Goal: Task Accomplishment & Management: Manage account settings

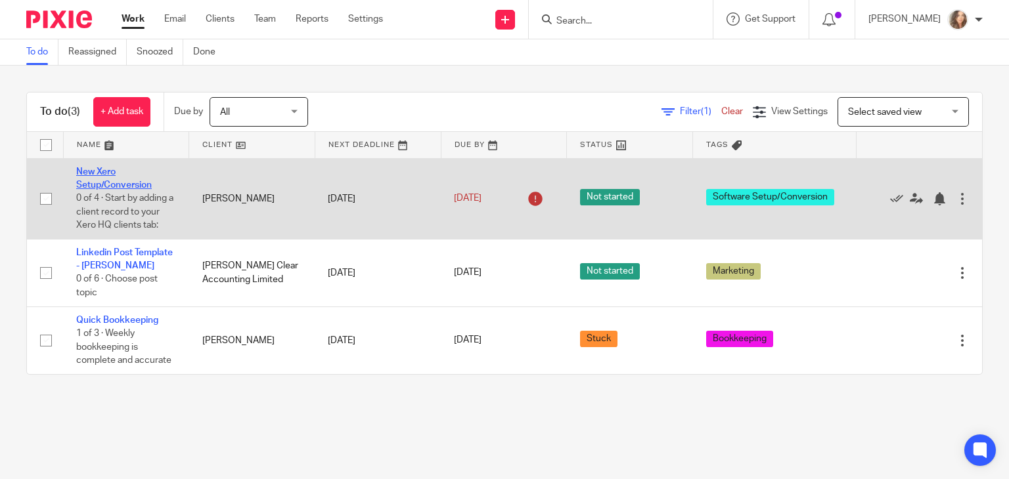
click at [129, 183] on link "New Xero Setup/Conversion" at bounding box center [114, 178] width 76 height 22
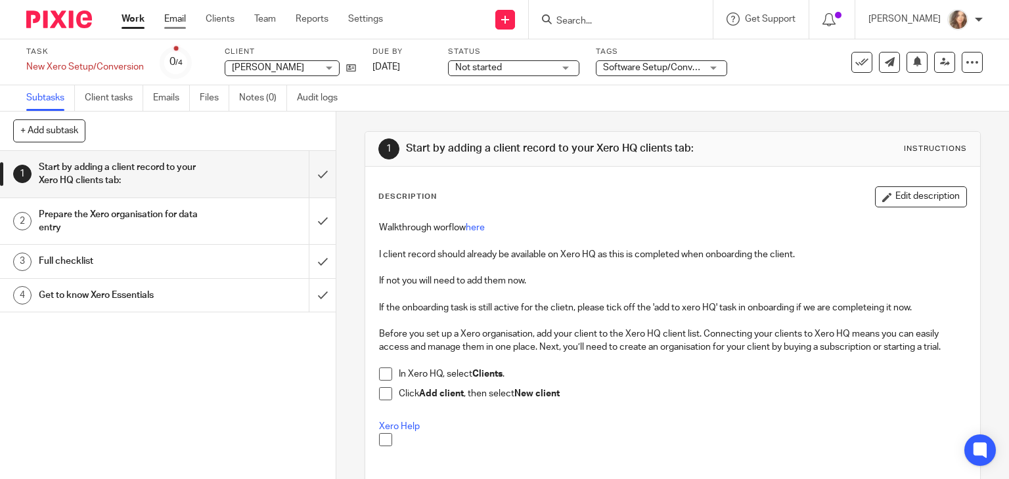
click at [173, 17] on link "Email" at bounding box center [175, 18] width 22 height 13
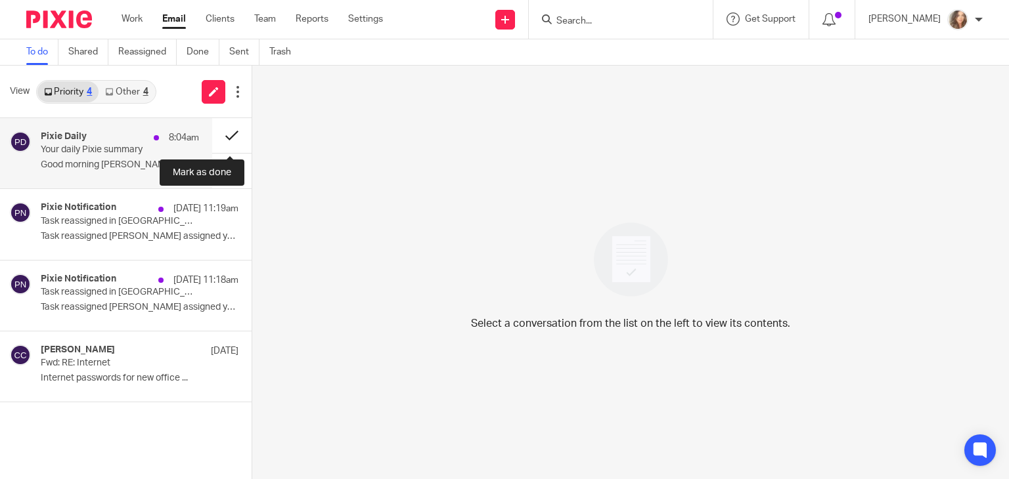
click at [231, 129] on button at bounding box center [231, 135] width 39 height 35
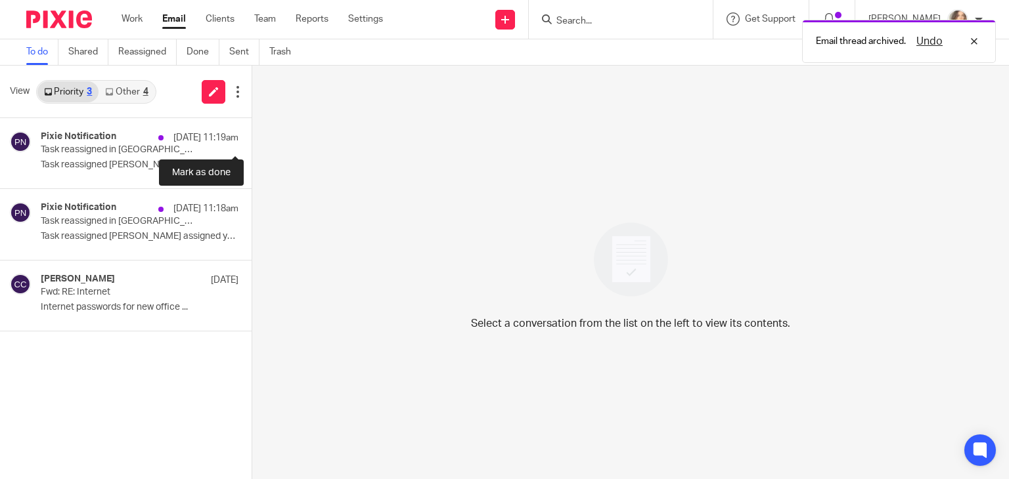
click at [252, 129] on button at bounding box center [257, 135] width 11 height 35
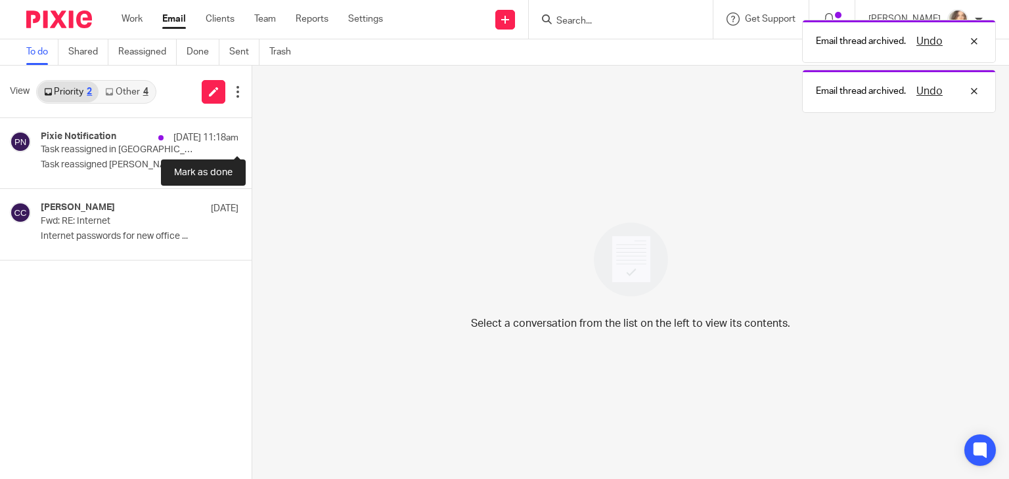
click at [252, 129] on button at bounding box center [257, 135] width 11 height 35
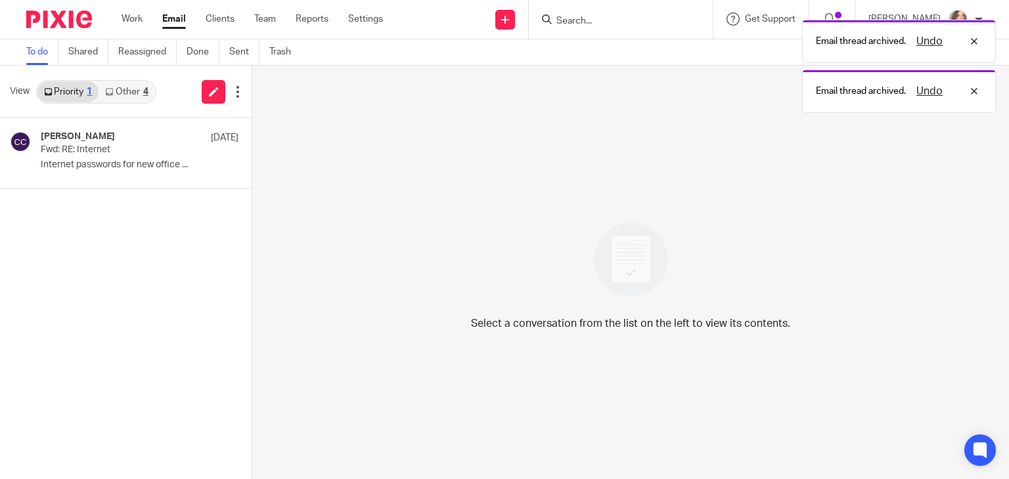
click at [137, 97] on link "Other 4" at bounding box center [127, 91] width 56 height 21
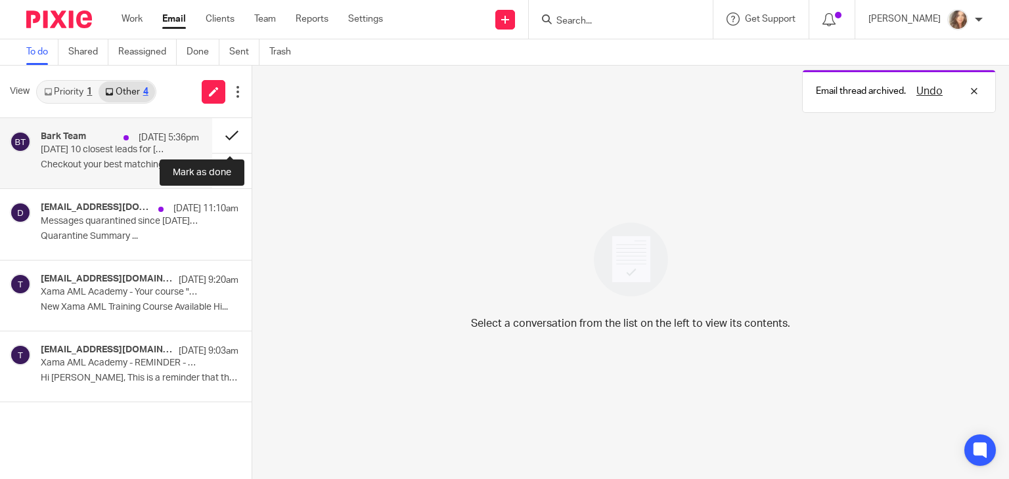
click at [229, 134] on button at bounding box center [231, 135] width 39 height 35
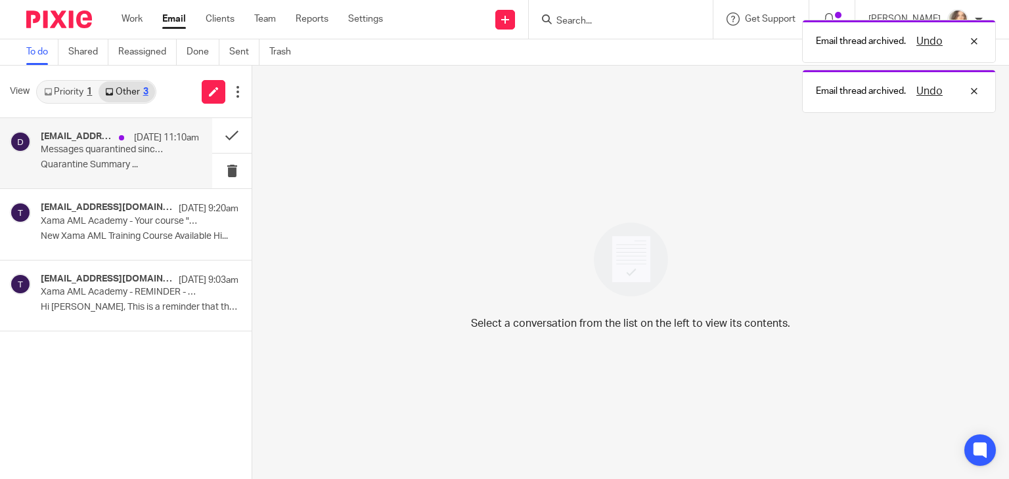
click at [116, 163] on p "Quarantine Summary ..." at bounding box center [120, 165] width 158 height 11
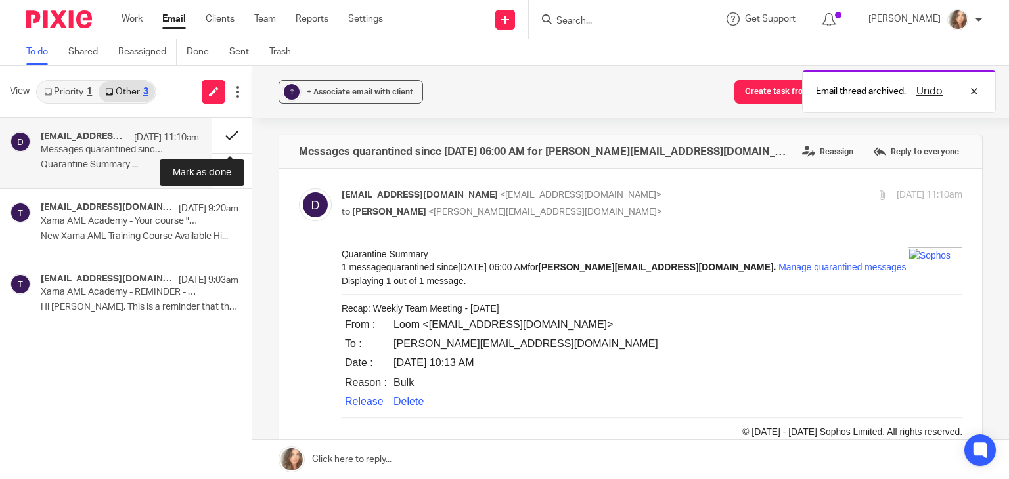
click at [229, 134] on button at bounding box center [231, 135] width 39 height 35
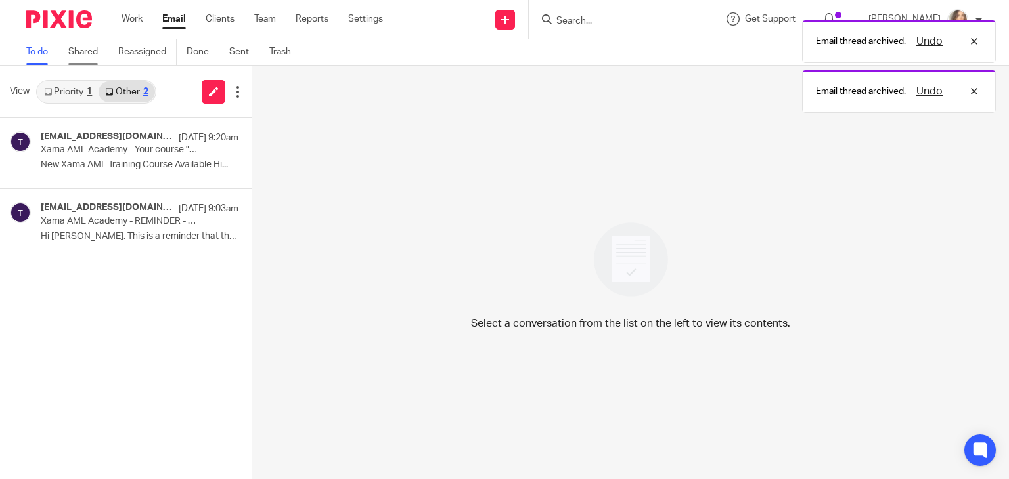
click at [90, 47] on link "Shared" at bounding box center [88, 52] width 40 height 26
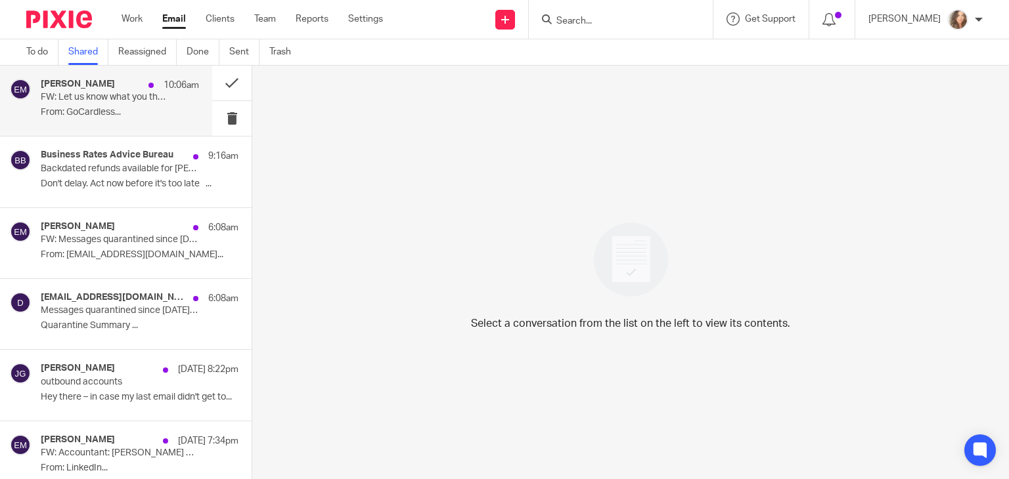
click at [126, 106] on div "Emma McGarity 10:06am FW: Let us know what you think and enter our prize draw F…" at bounding box center [120, 101] width 158 height 44
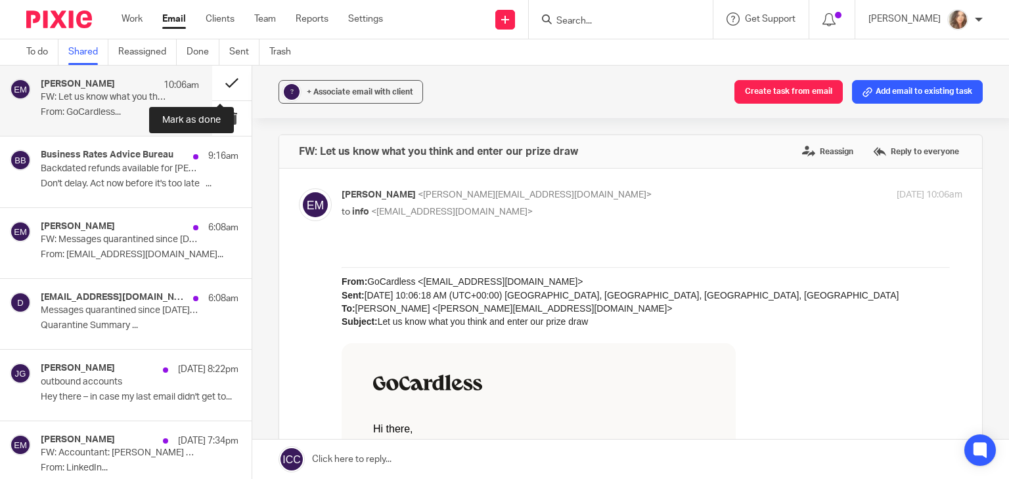
click at [223, 84] on button at bounding box center [231, 83] width 39 height 35
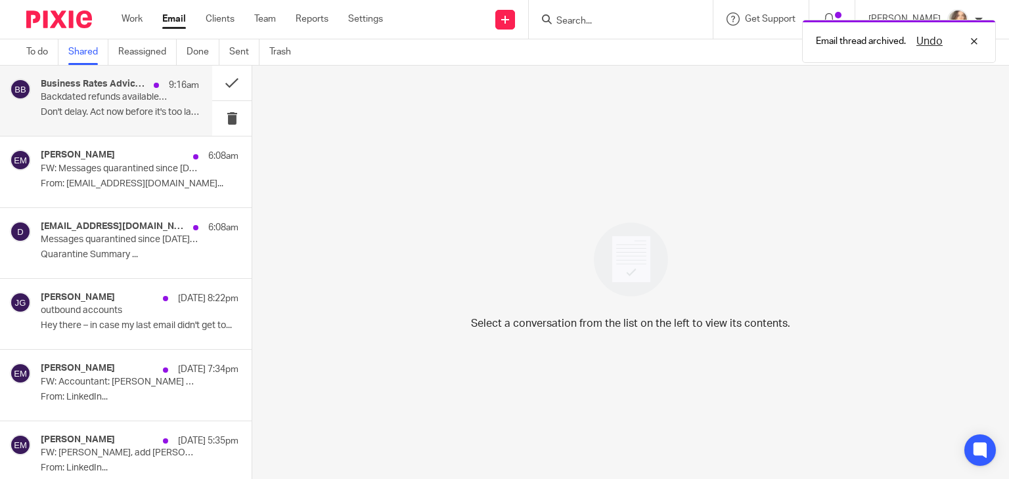
click at [106, 113] on p "Don't delay. Act now before it's too late ͏ ͏ ͏..." at bounding box center [120, 112] width 158 height 11
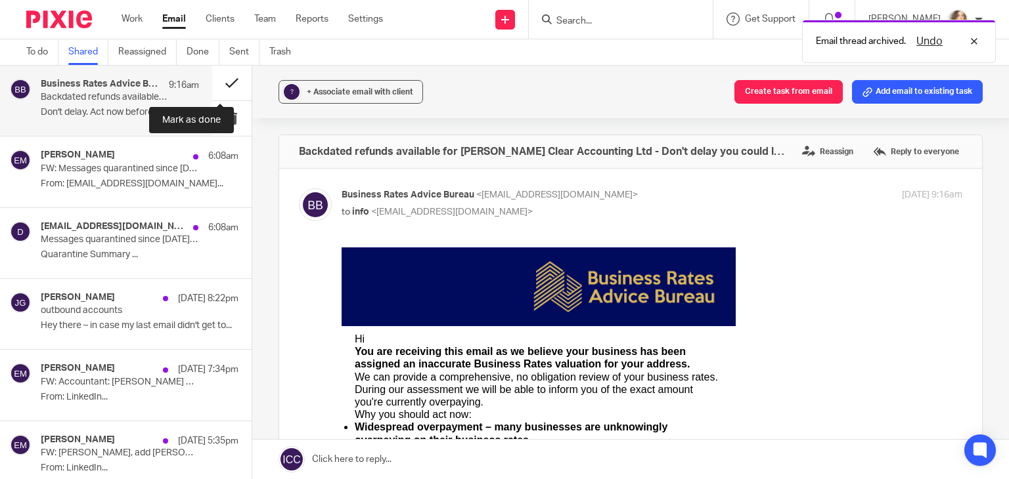
click at [217, 85] on button at bounding box center [231, 83] width 39 height 35
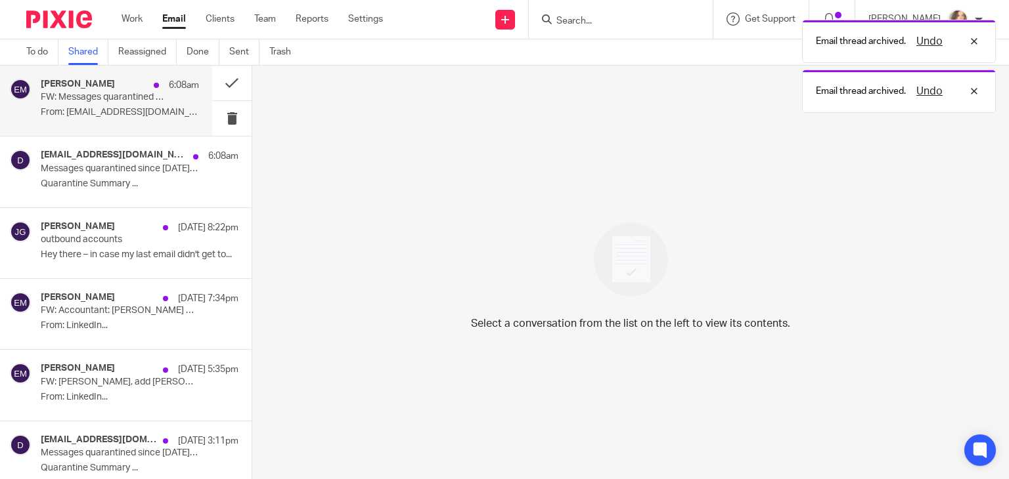
click at [120, 117] on p "From: do-not-reply@cloud.sophos.com..." at bounding box center [120, 112] width 158 height 11
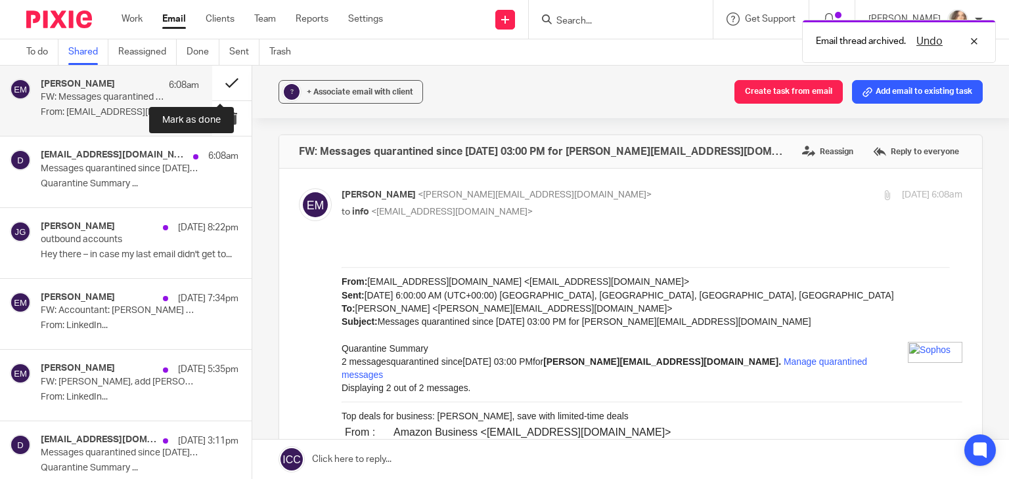
click at [215, 90] on button at bounding box center [231, 83] width 39 height 35
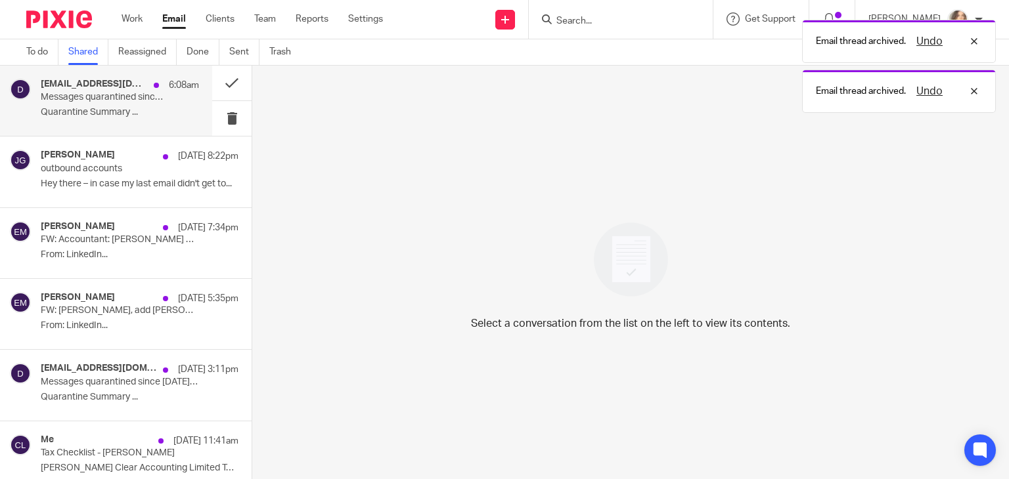
click at [101, 116] on p "Quarantine Summary ..." at bounding box center [120, 112] width 158 height 11
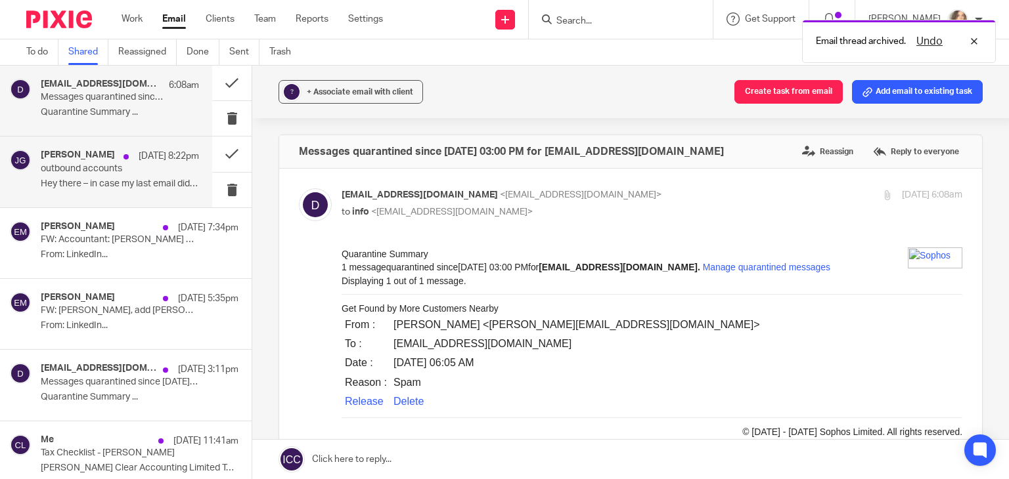
click at [112, 175] on div "Joshua Gartner 12 Aug 8:22pm outbound accounts Hey there – in case my last emai…" at bounding box center [120, 172] width 158 height 44
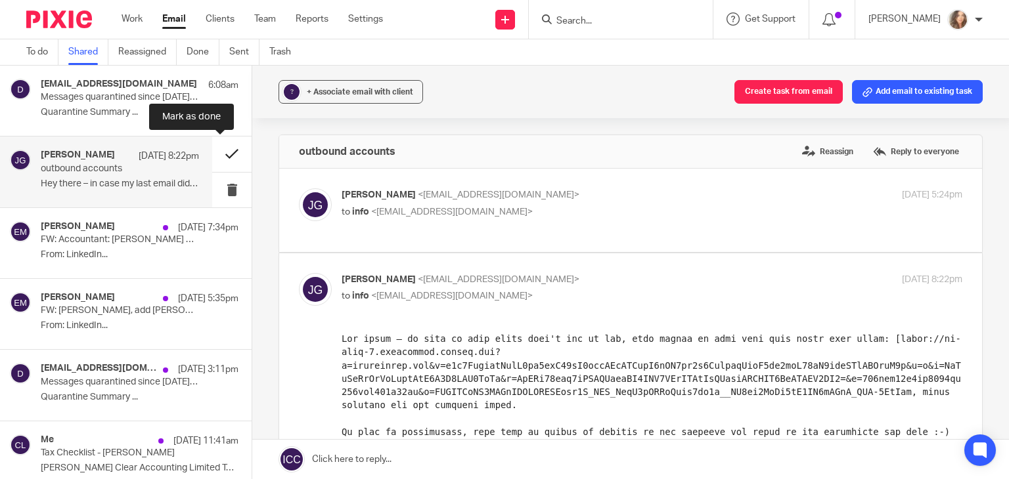
click at [218, 157] on button at bounding box center [231, 154] width 39 height 35
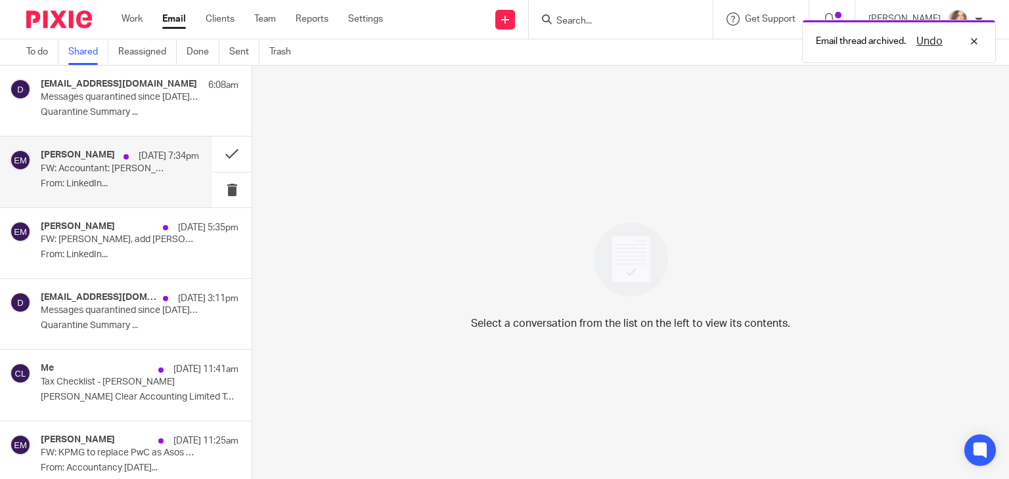
click at [121, 177] on div "Emma McGarity 12 Aug 7:34pm FW: Accountant: Michael Page and IPS Group are hiri…" at bounding box center [120, 172] width 158 height 44
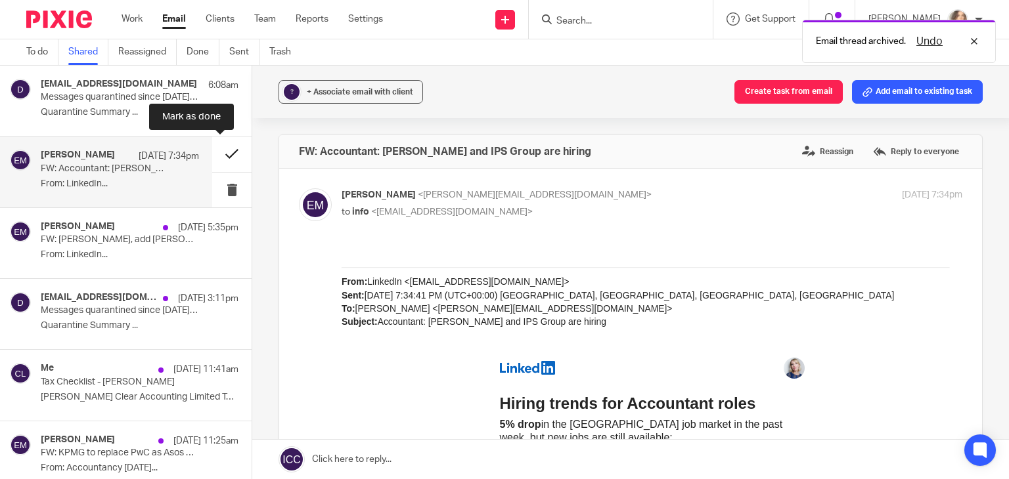
click at [220, 153] on button at bounding box center [231, 154] width 39 height 35
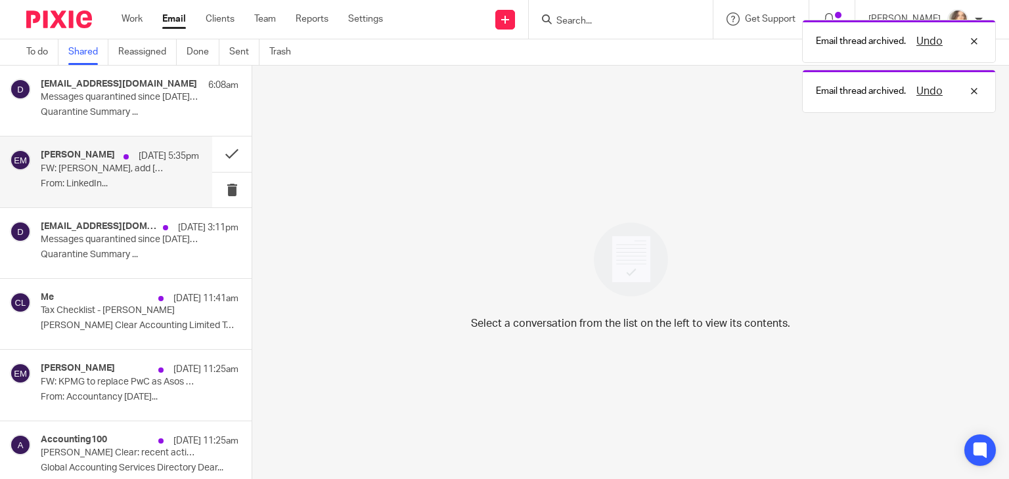
click at [120, 174] on p "FW: Emma, add Issy Keirs - Veterinary Surgeon 💬" at bounding box center [104, 169] width 127 height 11
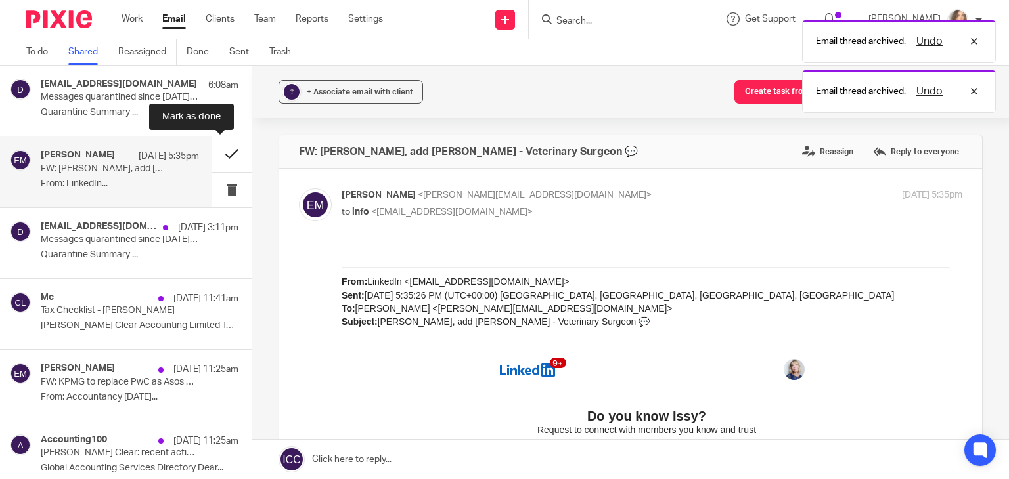
click at [217, 154] on button at bounding box center [231, 154] width 39 height 35
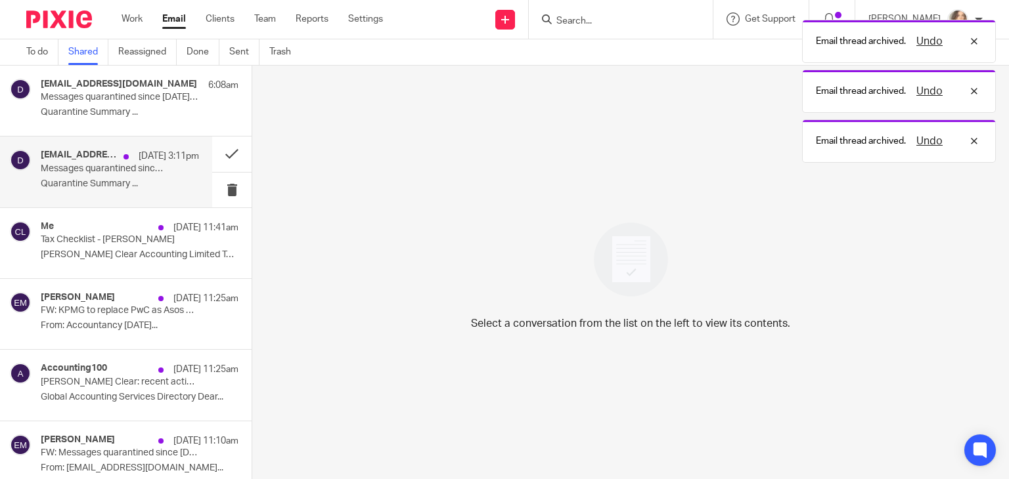
click at [108, 180] on p "Quarantine Summary ..." at bounding box center [120, 184] width 158 height 11
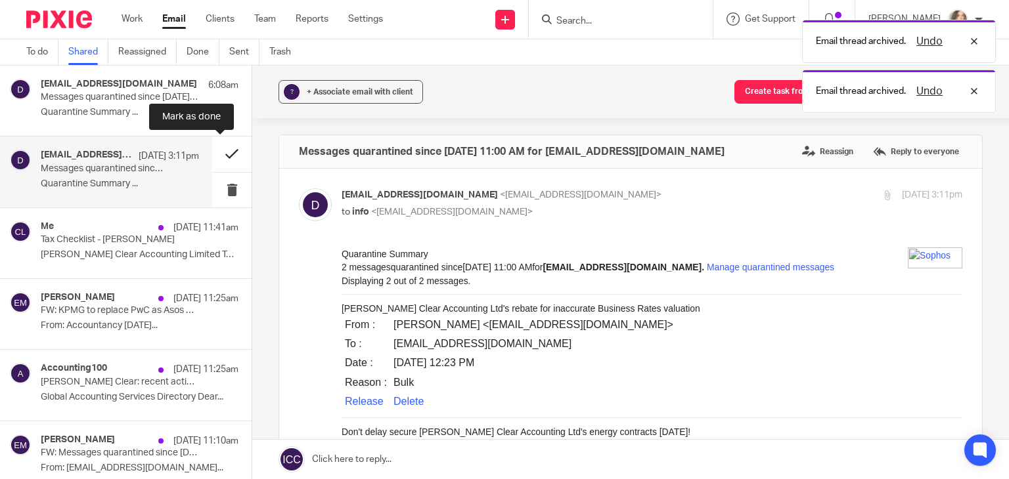
click at [215, 156] on button at bounding box center [231, 154] width 39 height 35
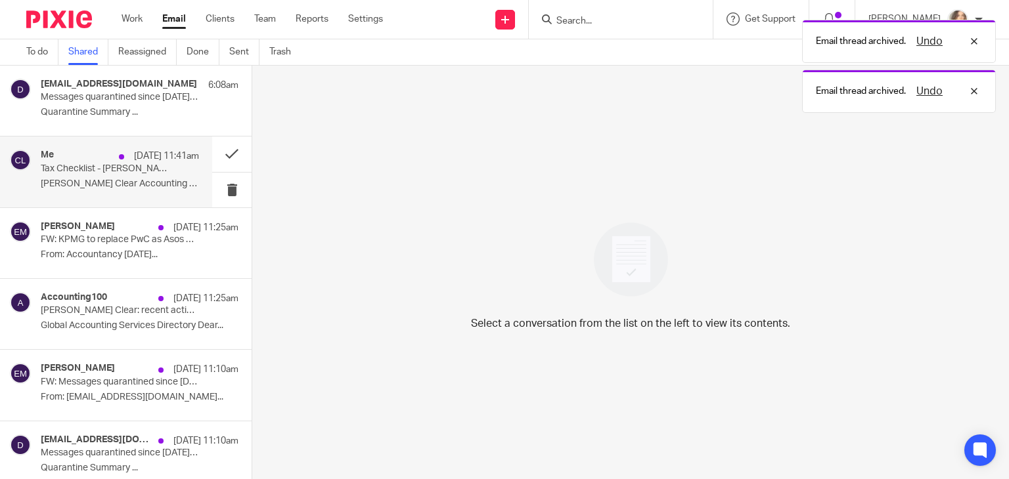
click at [105, 181] on p "Carter Clear Accounting Limited Tax Checklist ..." at bounding box center [120, 184] width 158 height 11
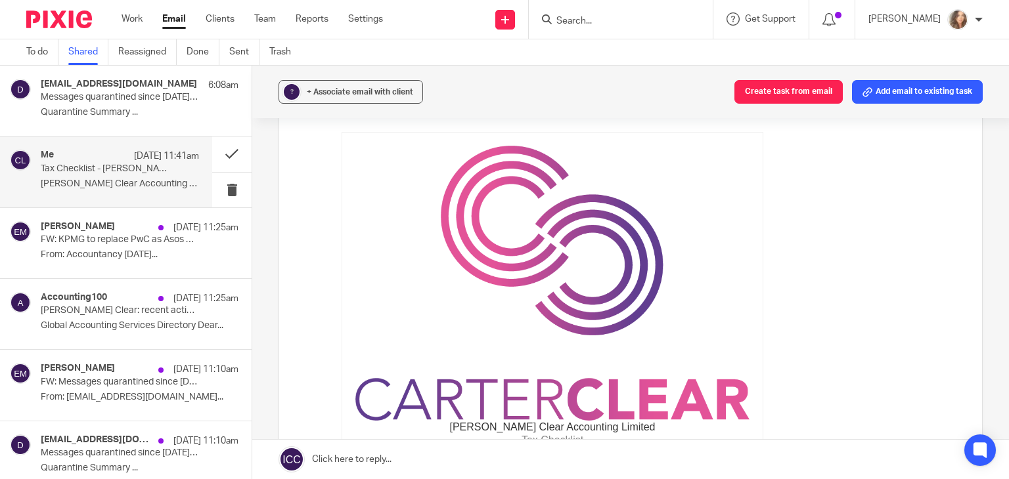
scroll to position [108, 0]
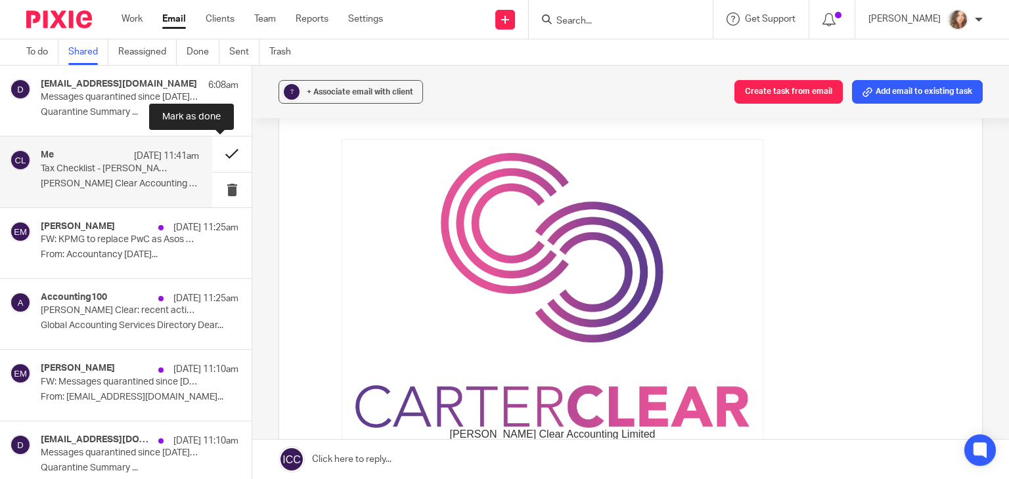
click at [221, 152] on button at bounding box center [231, 154] width 39 height 35
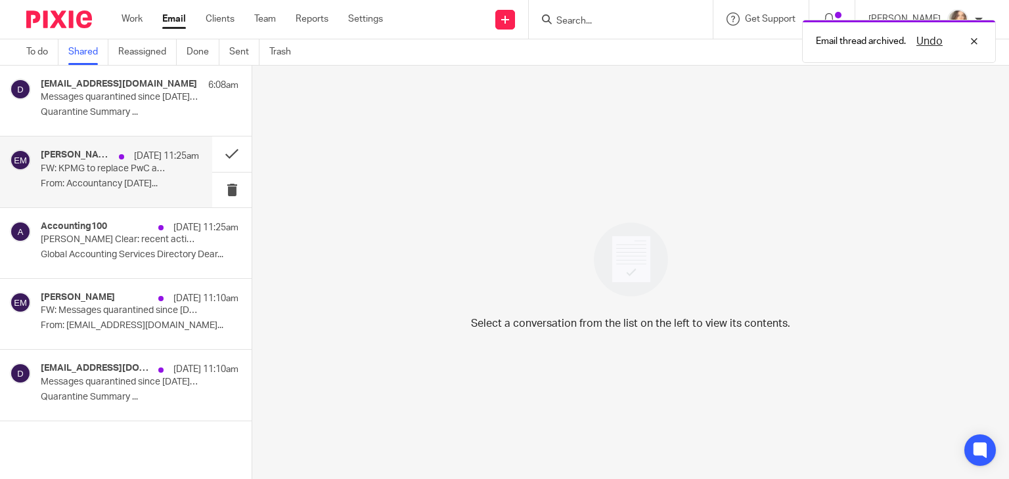
click at [120, 171] on p "FW: KPMG to replace PwC as Asos auditor from 2027" at bounding box center [104, 169] width 127 height 11
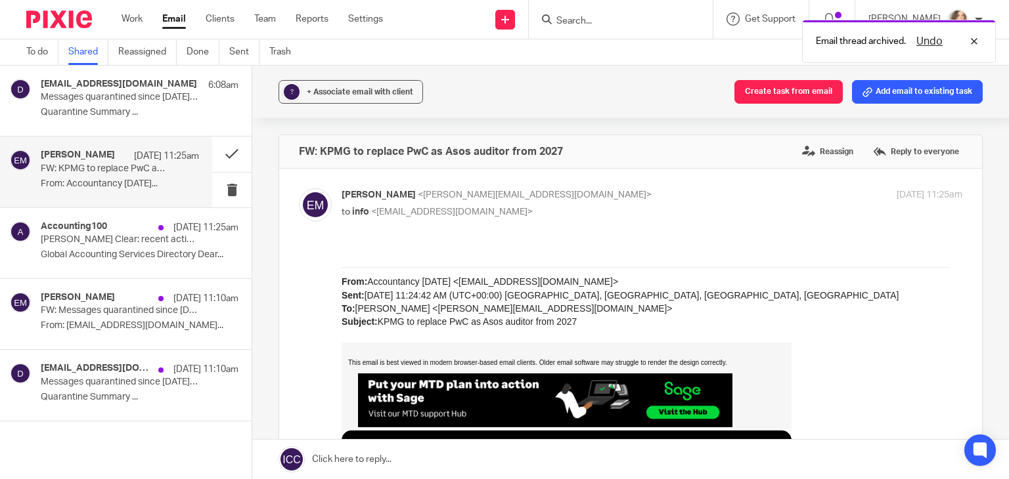
scroll to position [0, 0]
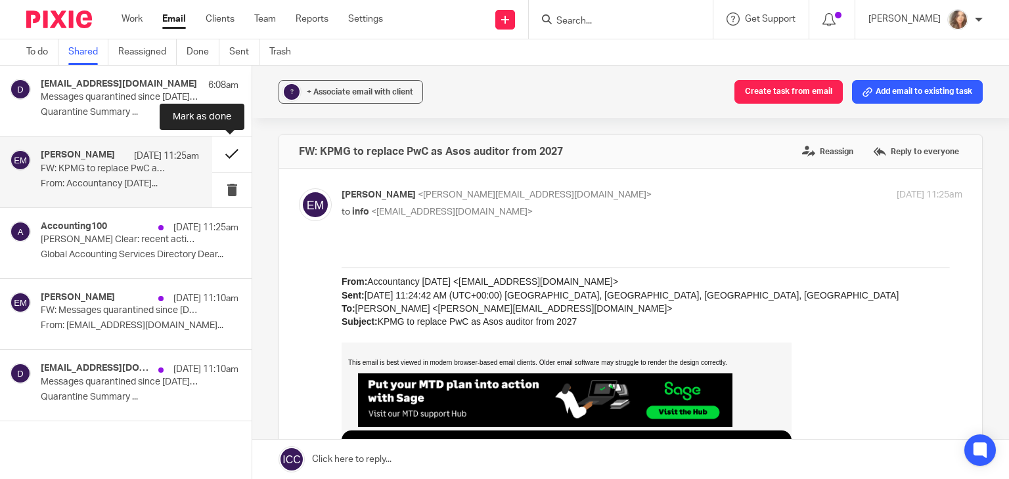
click at [225, 154] on button at bounding box center [231, 154] width 39 height 35
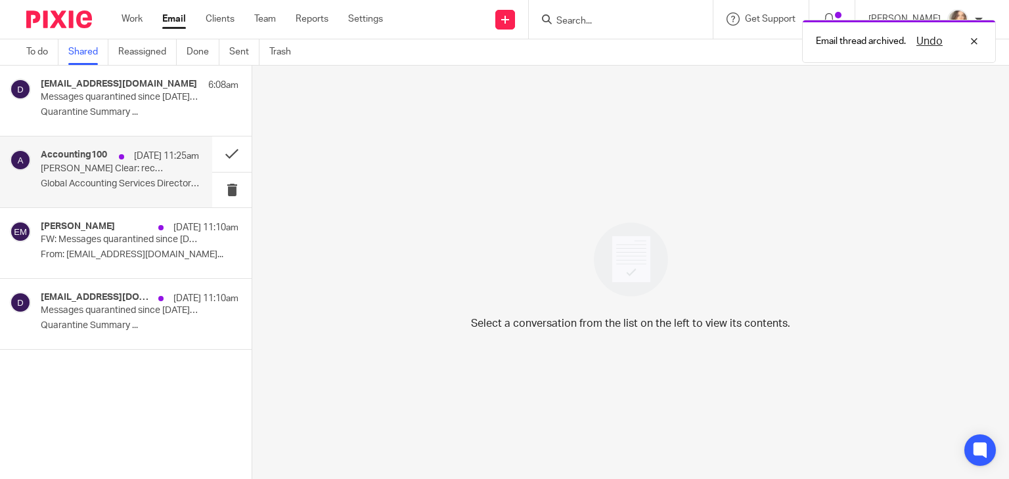
click at [86, 166] on p "Carter Clear: recent activity in Warrington" at bounding box center [104, 169] width 127 height 11
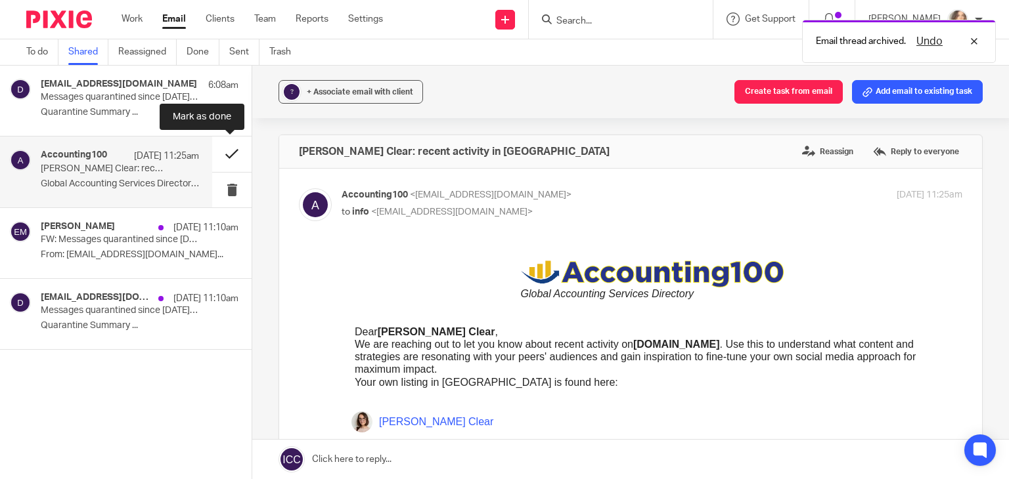
click at [231, 151] on button at bounding box center [231, 154] width 39 height 35
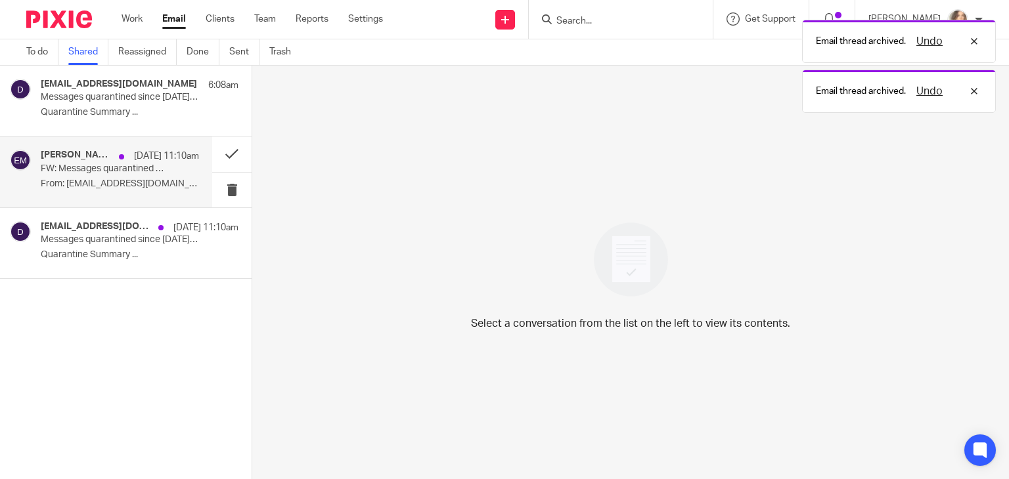
click at [123, 164] on p "FW: Messages quarantined since Aug 12, 2025 06:00 AM for emma@carterclear.co.uk" at bounding box center [104, 169] width 127 height 11
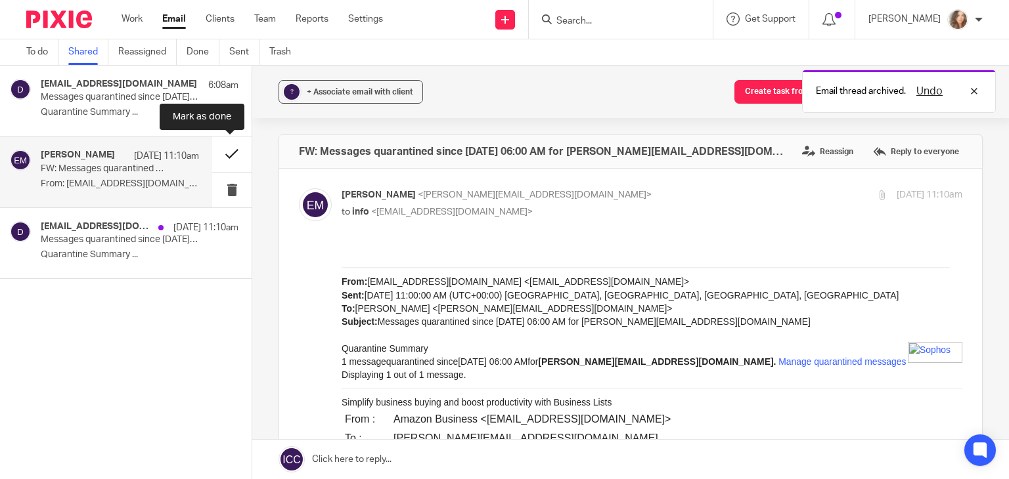
click at [229, 156] on button at bounding box center [231, 154] width 39 height 35
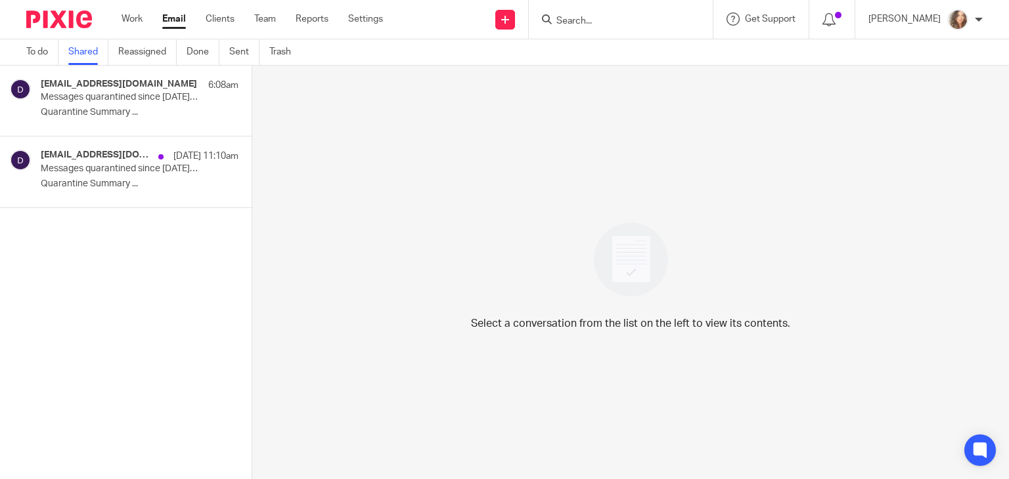
click at [575, 122] on div "Select a conversation from the list on the left to view its contents." at bounding box center [630, 273] width 757 height 414
click at [189, 91] on p "6:08am" at bounding box center [184, 85] width 30 height 13
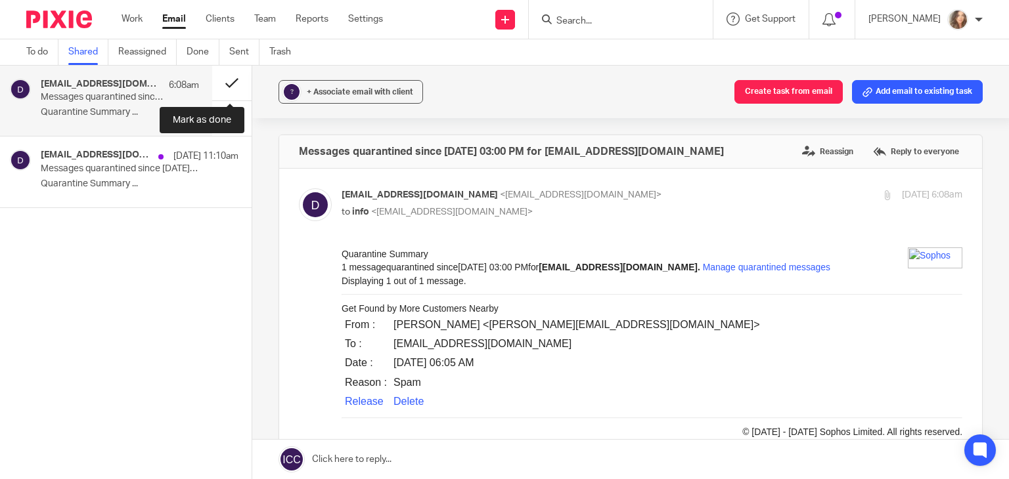
click at [232, 83] on button at bounding box center [231, 83] width 39 height 35
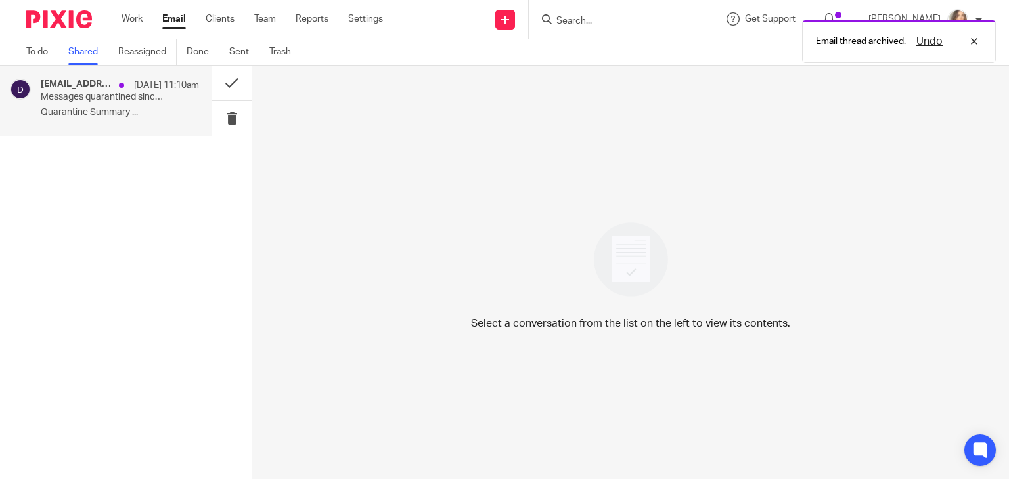
click at [120, 104] on div "do-not-reply@cloud.sophos.com 12 Aug 11:10am Messages quarantined since Aug 12,…" at bounding box center [120, 101] width 158 height 44
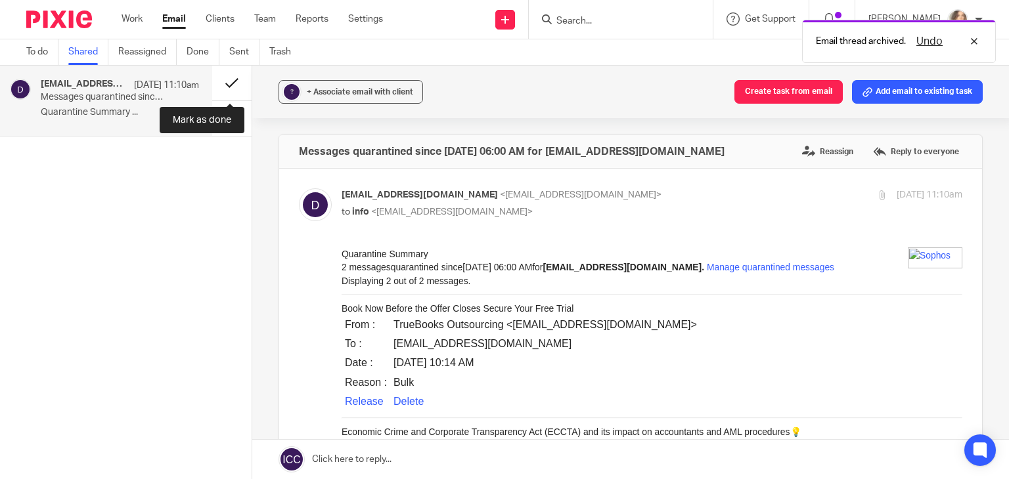
click at [232, 79] on button at bounding box center [231, 83] width 39 height 35
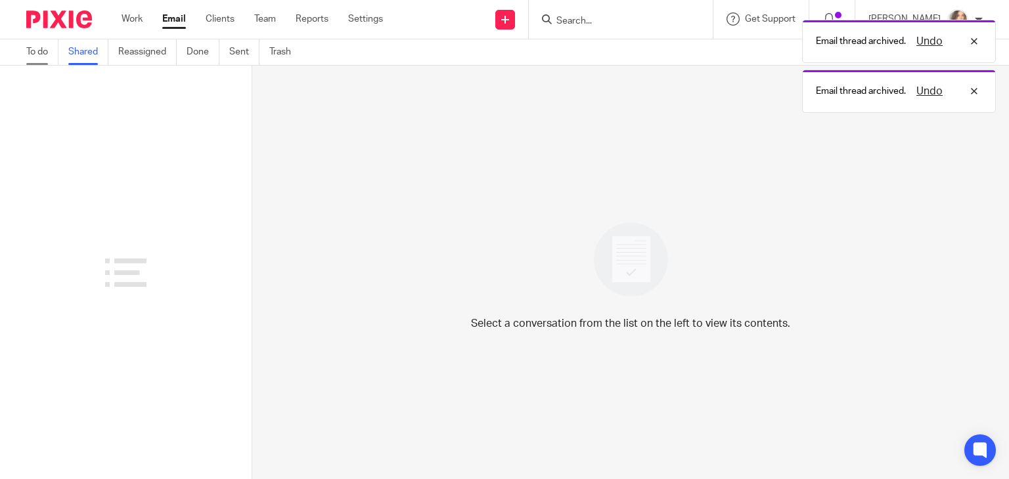
click at [44, 52] on link "To do" at bounding box center [42, 52] width 32 height 26
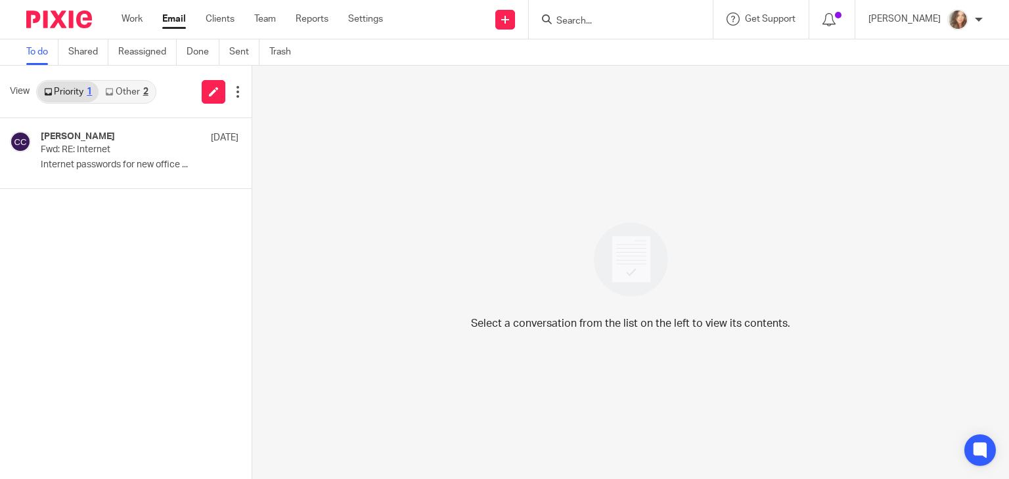
click at [118, 89] on link "Other 2" at bounding box center [127, 91] width 56 height 21
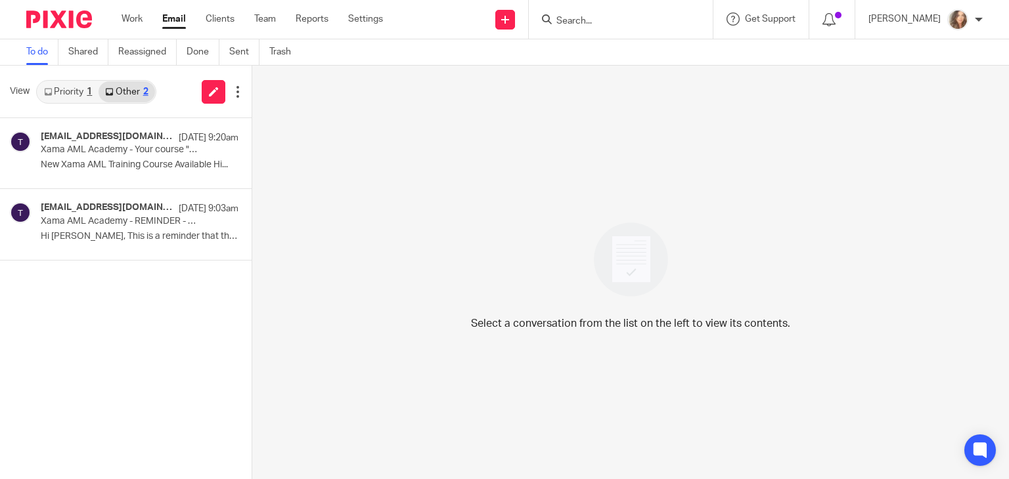
click at [118, 89] on link "Other 2" at bounding box center [127, 91] width 56 height 21
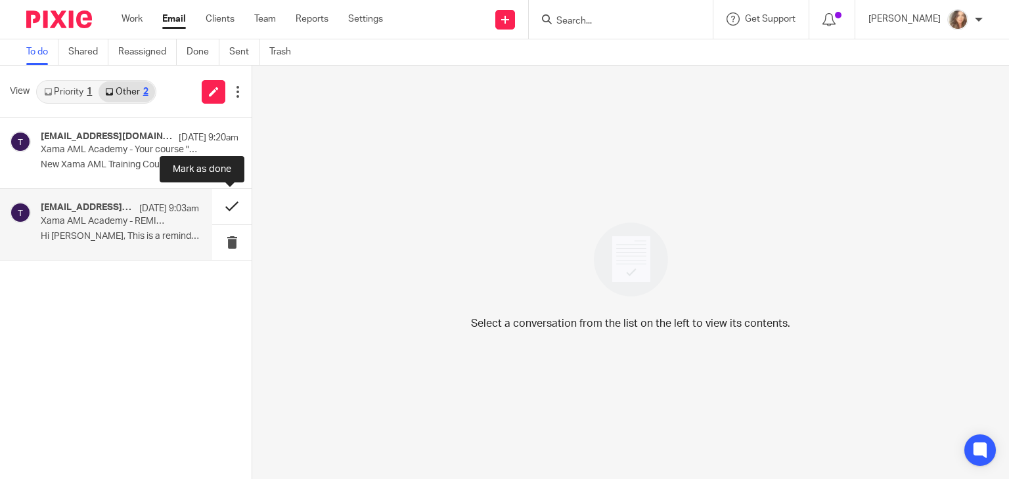
click at [227, 210] on button at bounding box center [231, 206] width 39 height 35
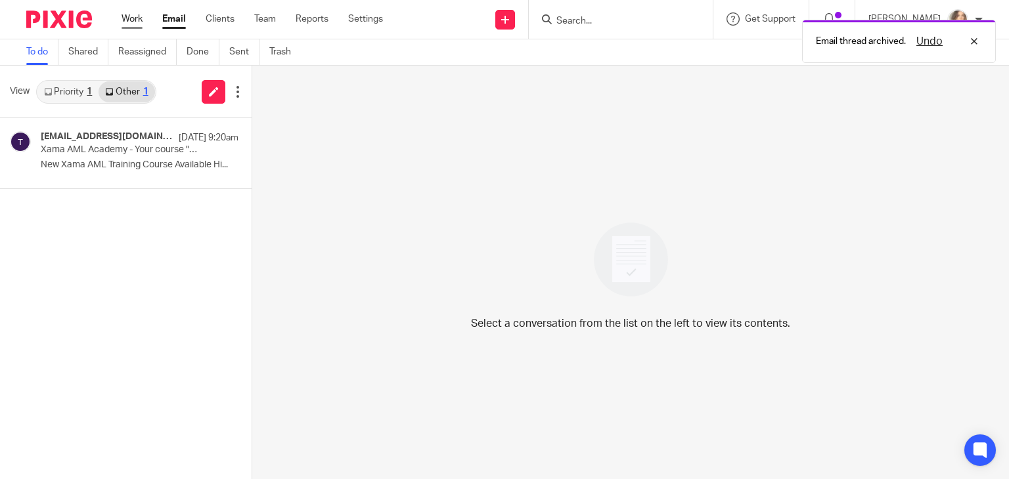
click at [137, 19] on link "Work" at bounding box center [132, 18] width 21 height 13
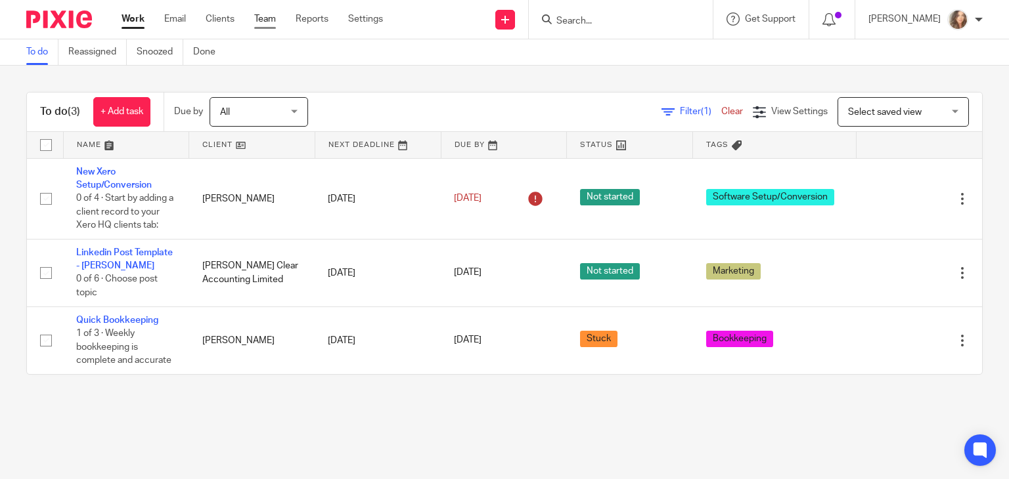
click at [263, 20] on link "Team" at bounding box center [265, 18] width 22 height 13
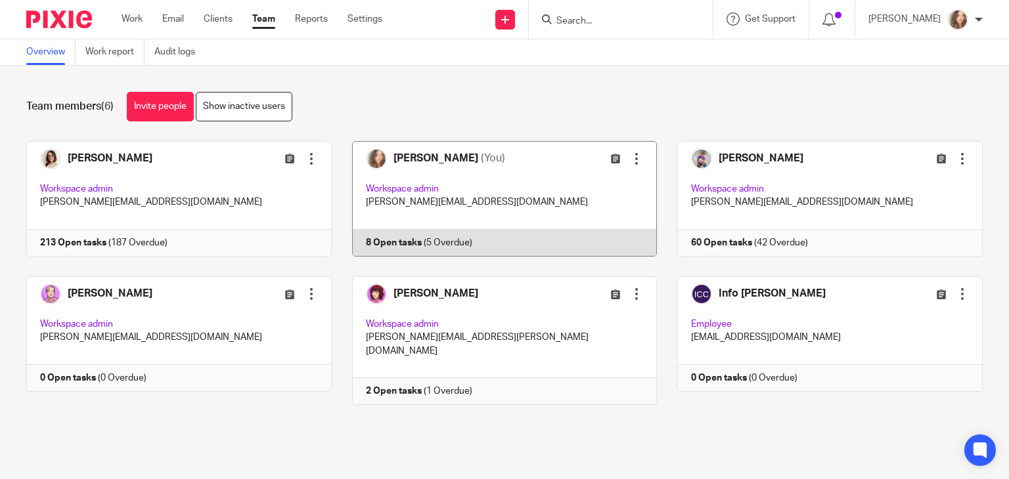
click at [379, 241] on link at bounding box center [495, 199] width 326 height 116
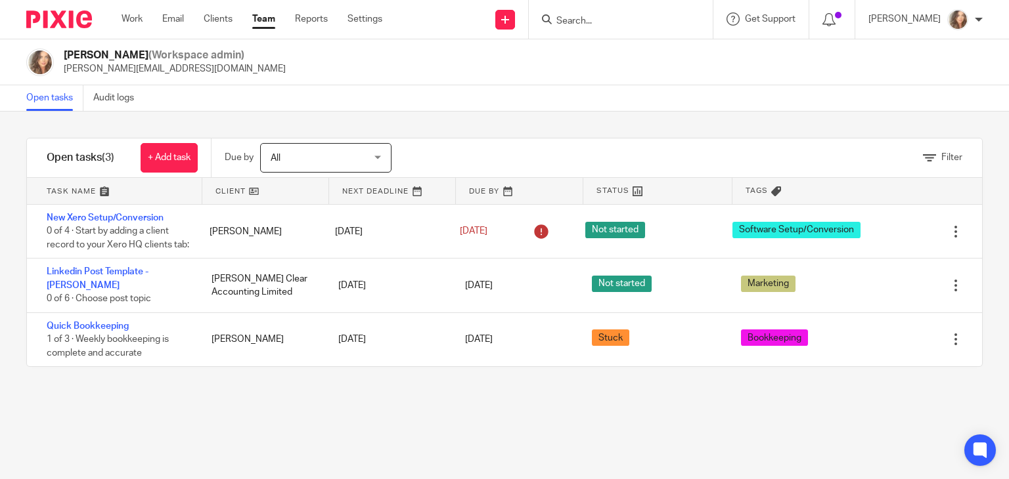
click at [367, 164] on span "All" at bounding box center [319, 158] width 96 height 28
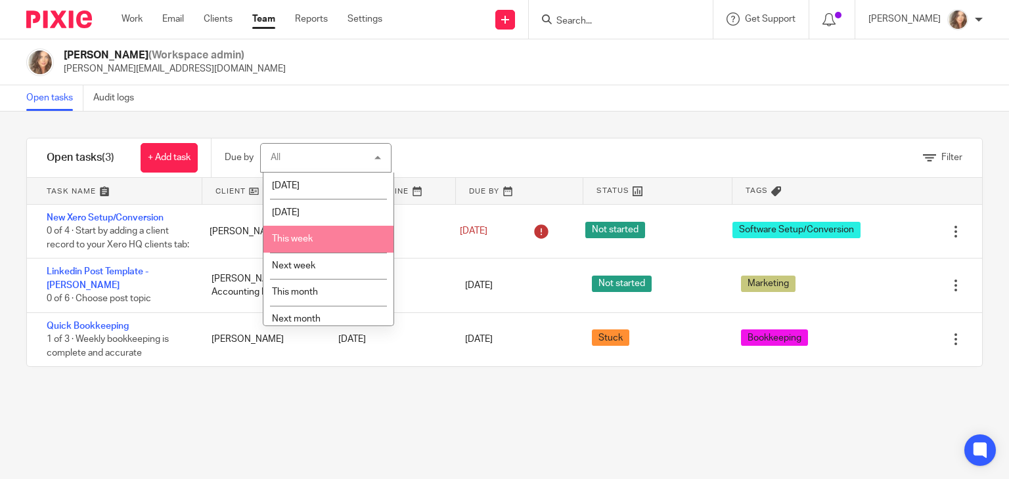
click at [349, 234] on li "This week" at bounding box center [328, 239] width 130 height 27
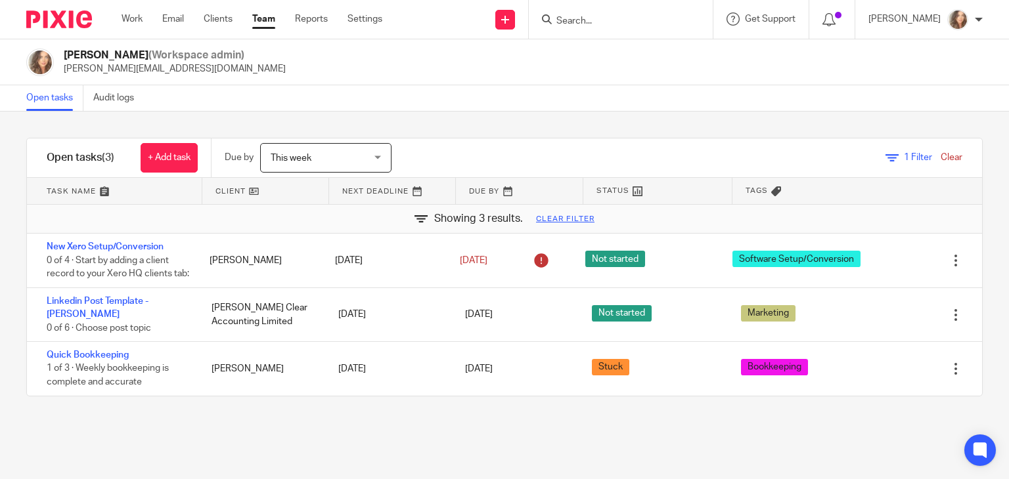
click at [361, 161] on span "This week" at bounding box center [319, 158] width 96 height 28
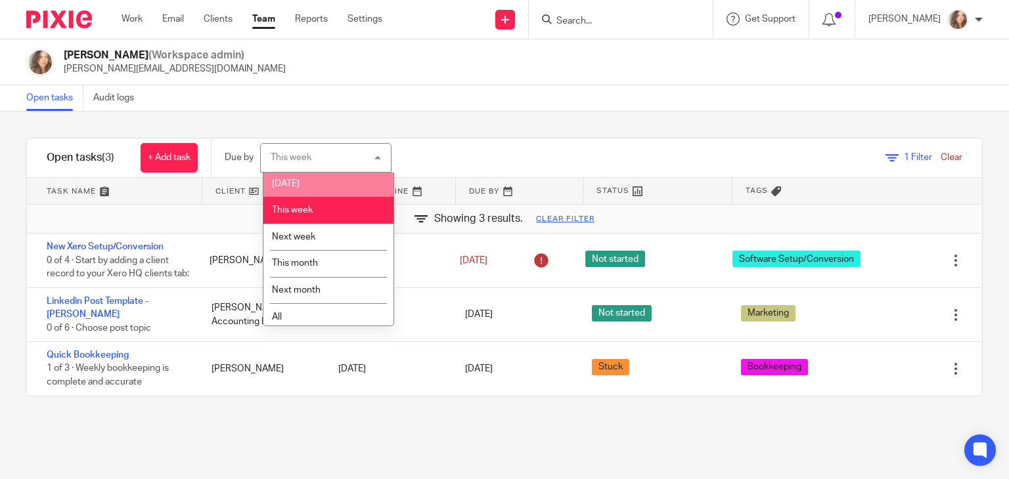
scroll to position [35, 0]
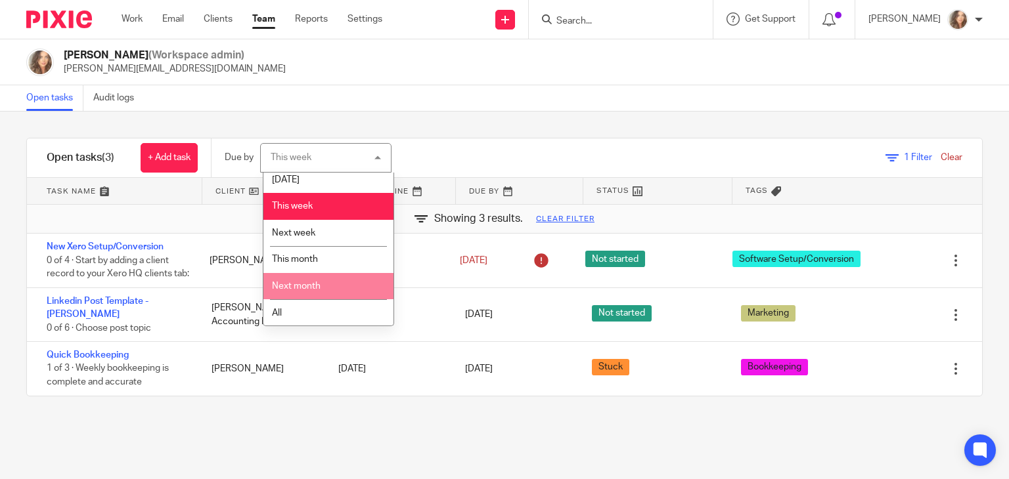
click at [321, 279] on li "Next month" at bounding box center [328, 286] width 130 height 27
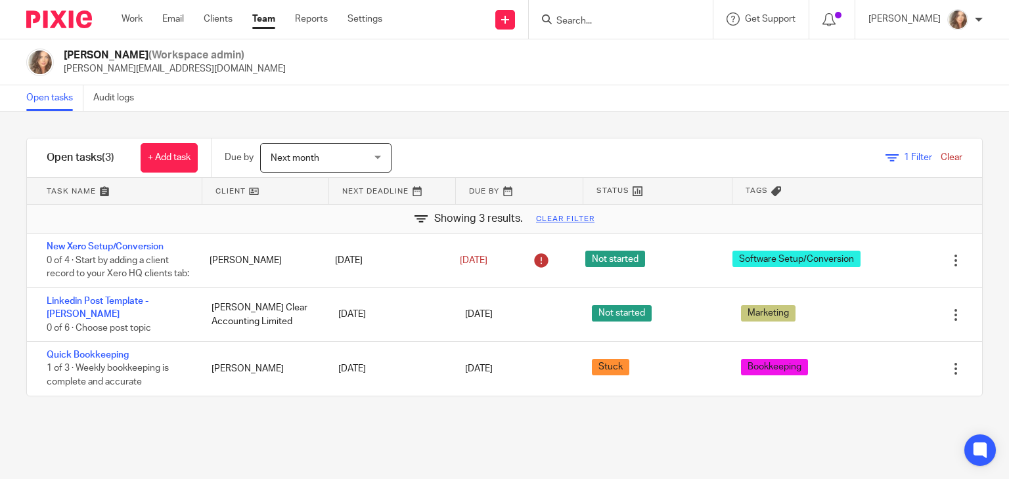
click at [378, 156] on div "Next month Next month" at bounding box center [325, 158] width 131 height 30
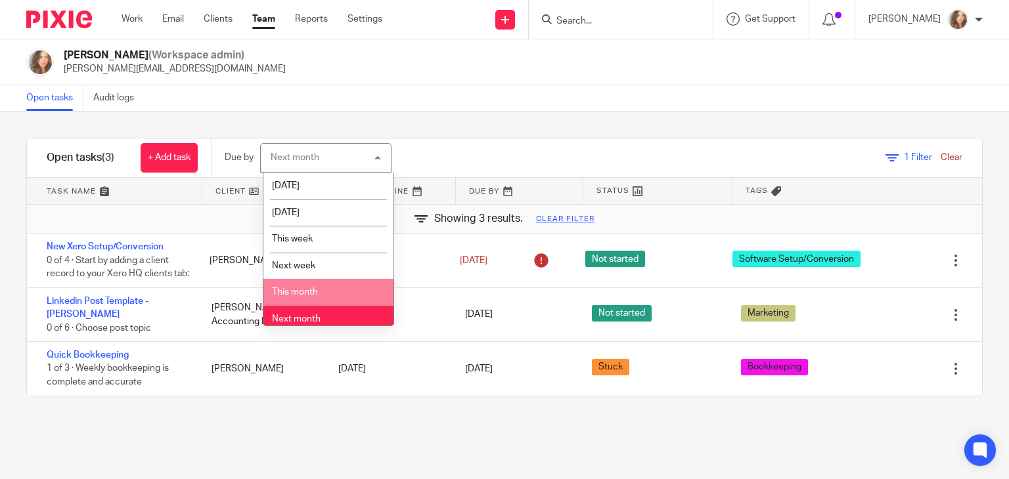
click at [351, 295] on li "This month" at bounding box center [328, 292] width 130 height 27
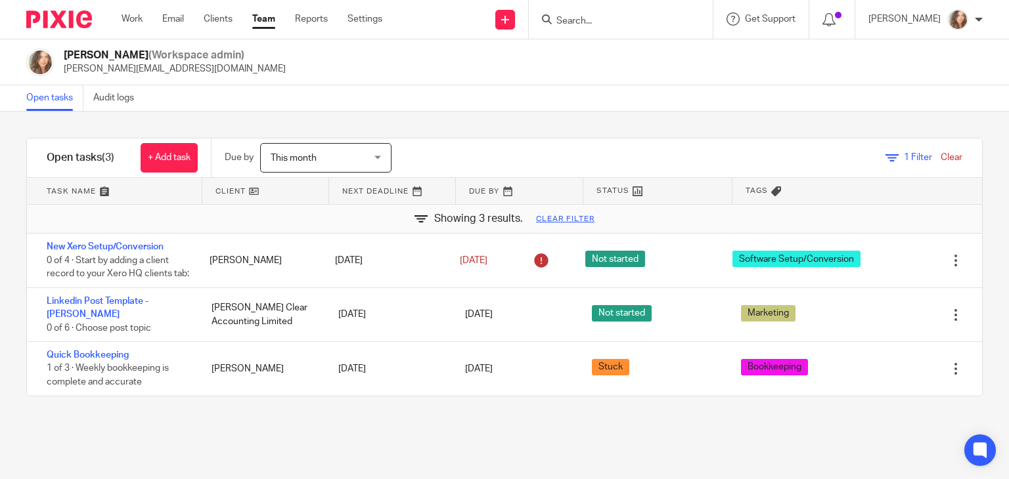
click at [383, 158] on div "This month This month" at bounding box center [325, 158] width 131 height 30
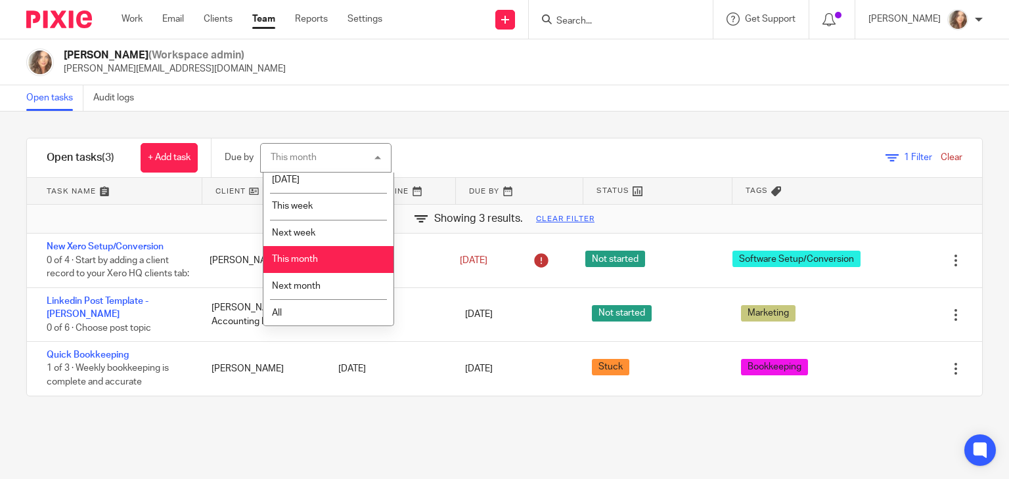
scroll to position [35, 0]
click at [305, 315] on li "All" at bounding box center [328, 313] width 130 height 27
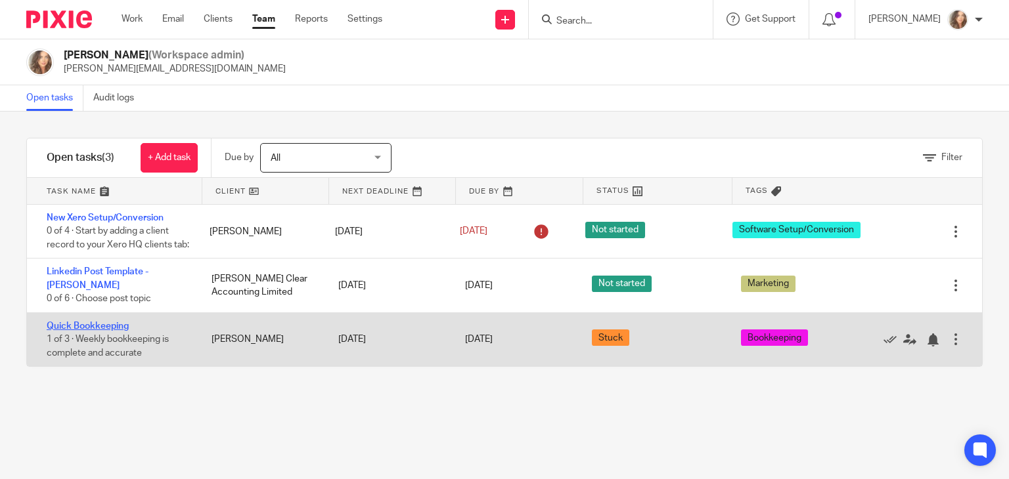
click at [116, 331] on link "Quick Bookkeeping" at bounding box center [88, 326] width 82 height 9
